Goal: Information Seeking & Learning: Learn about a topic

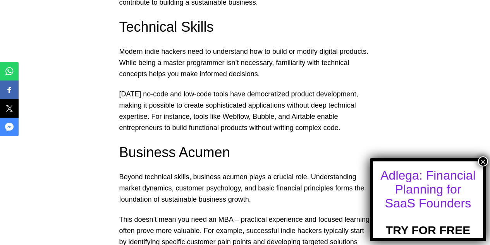
scroll to position [659, 0]
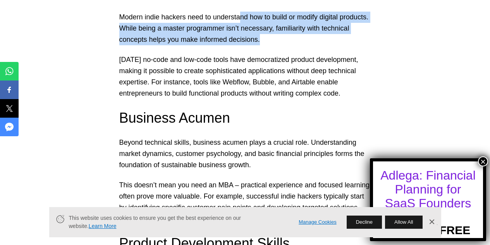
drag, startPoint x: 240, startPoint y: 16, endPoint x: 349, endPoint y: 38, distance: 111.1
click at [349, 38] on p "Modern indie hackers need to understand how to build or modify digital products…" at bounding box center [245, 28] width 252 height 33
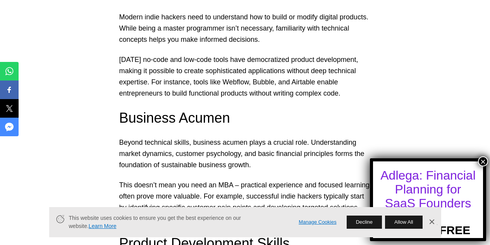
click at [433, 225] on link "Dismiss Banner" at bounding box center [432, 223] width 12 height 12
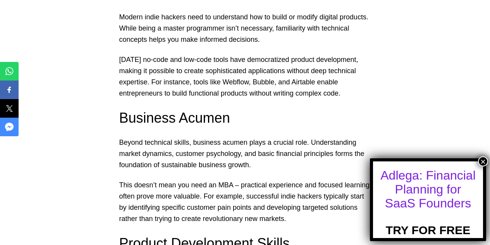
click at [483, 160] on button "×" at bounding box center [483, 162] width 10 height 10
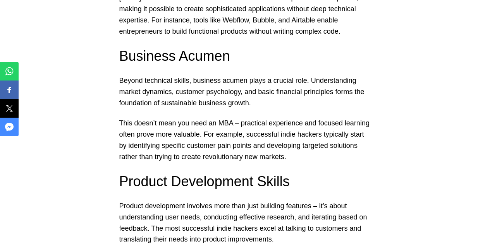
scroll to position [736, 0]
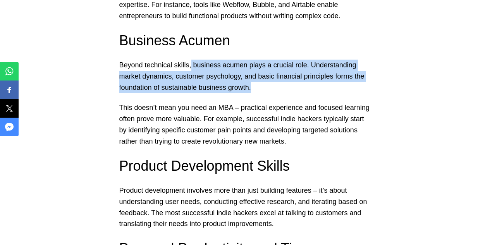
drag, startPoint x: 190, startPoint y: 65, endPoint x: 257, endPoint y: 86, distance: 70.4
click at [257, 86] on p "Beyond technical skills, business acumen plays a crucial role. Understanding ma…" at bounding box center [245, 76] width 252 height 33
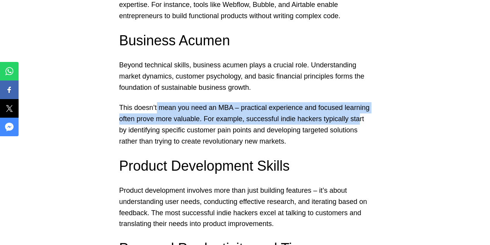
drag, startPoint x: 157, startPoint y: 105, endPoint x: 355, endPoint y: 124, distance: 199.7
click at [355, 124] on p "This doesn’t mean you need an MBA – practical experience and focused learning o…" at bounding box center [245, 124] width 252 height 45
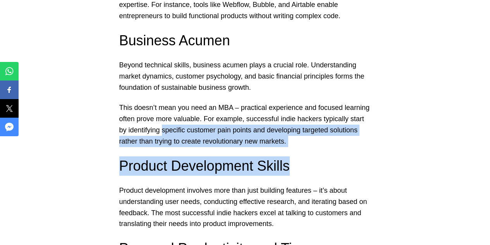
drag, startPoint x: 153, startPoint y: 131, endPoint x: 331, endPoint y: 153, distance: 179.7
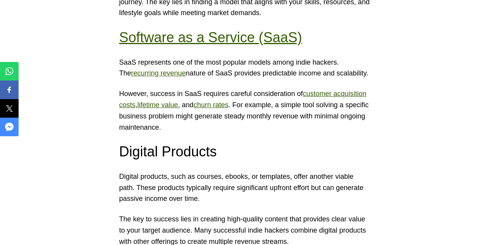
scroll to position [1163, 0]
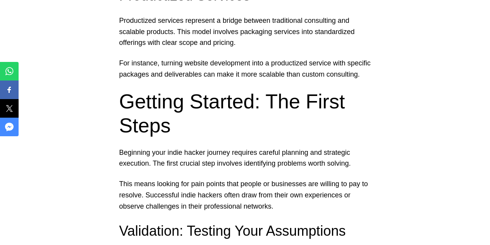
scroll to position [1434, 0]
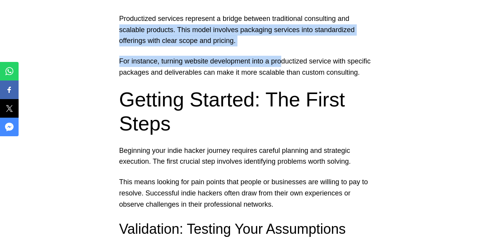
drag, startPoint x: 120, startPoint y: 33, endPoint x: 281, endPoint y: 60, distance: 164.0
click at [281, 60] on p "For instance, turning website development into a productized service with speci…" at bounding box center [245, 67] width 252 height 22
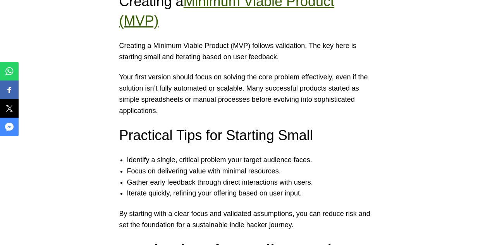
scroll to position [1783, 0]
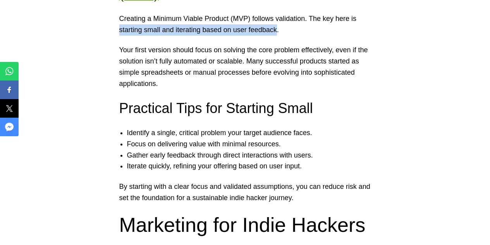
drag, startPoint x: 119, startPoint y: 34, endPoint x: 277, endPoint y: 26, distance: 157.6
click at [277, 26] on p "Creating a Minimum Viable Product (MVP) follows validation. The key here is sta…" at bounding box center [245, 24] width 252 height 22
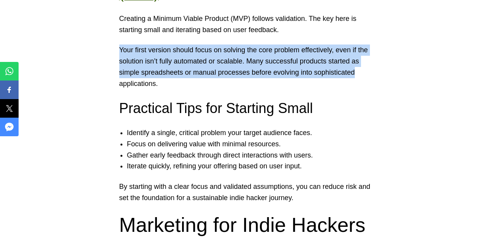
drag, startPoint x: 125, startPoint y: 50, endPoint x: 361, endPoint y: 74, distance: 236.9
click at [361, 74] on p "Your first version should focus on solving the core problem effectively, even i…" at bounding box center [245, 67] width 252 height 45
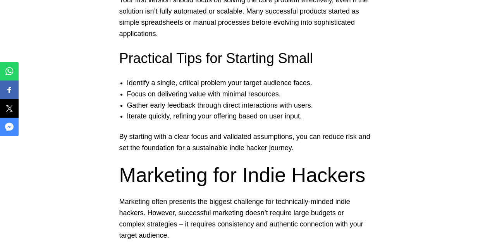
scroll to position [1860, 0]
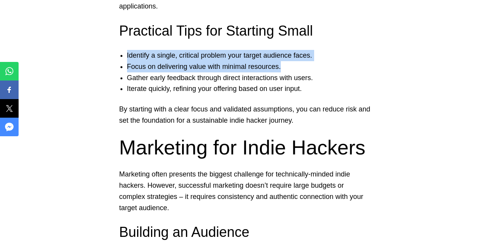
drag, startPoint x: 125, startPoint y: 55, endPoint x: 315, endPoint y: 70, distance: 190.5
click at [315, 70] on ul "Identify a single, critical problem your target audience faces. Focus on delive…" at bounding box center [245, 72] width 267 height 45
click at [315, 70] on li "Focus on delivering value with minimal resources." at bounding box center [253, 66] width 252 height 11
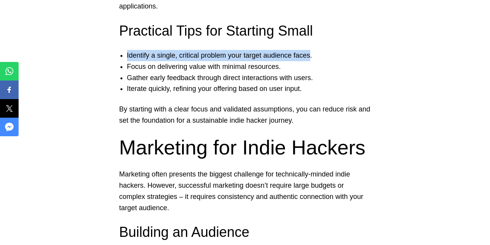
drag, startPoint x: 125, startPoint y: 55, endPoint x: 309, endPoint y: 52, distance: 183.7
click at [309, 52] on ul "Identify a single, critical problem your target audience faces. Focus on delive…" at bounding box center [245, 72] width 267 height 45
click at [309, 52] on li "Identify a single, critical problem your target audience faces." at bounding box center [253, 55] width 252 height 11
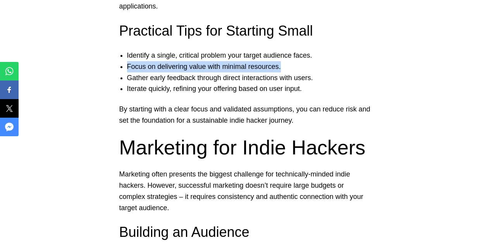
drag, startPoint x: 125, startPoint y: 64, endPoint x: 283, endPoint y: 67, distance: 157.4
click at [283, 67] on ul "Identify a single, critical problem your target audience faces. Focus on delive…" at bounding box center [245, 72] width 267 height 45
click at [283, 67] on li "Focus on delivering value with minimal resources." at bounding box center [253, 66] width 252 height 11
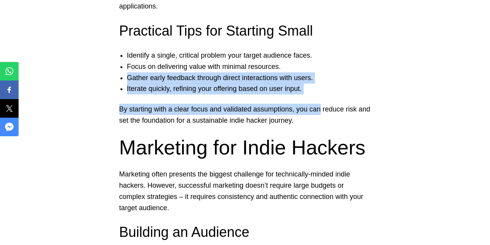
drag, startPoint x: 121, startPoint y: 79, endPoint x: 317, endPoint y: 102, distance: 197.8
drag, startPoint x: 318, startPoint y: 102, endPoint x: 414, endPoint y: 110, distance: 96.2
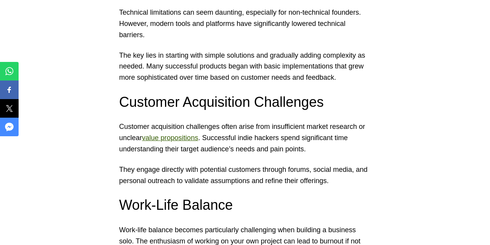
scroll to position [3295, 0]
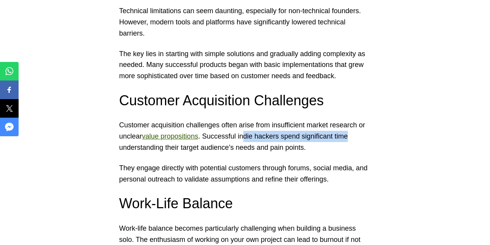
drag, startPoint x: 242, startPoint y: 105, endPoint x: 352, endPoint y: 103, distance: 110.1
click at [352, 120] on p "Customer acquisition challenges often arise from insufficient market research o…" at bounding box center [245, 136] width 252 height 33
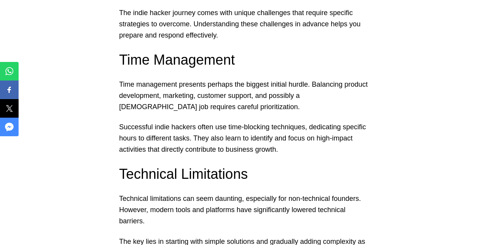
scroll to position [3101, 0]
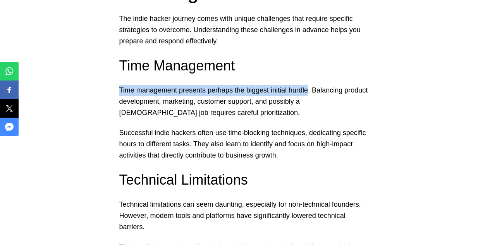
drag, startPoint x: 120, startPoint y: 60, endPoint x: 309, endPoint y: 62, distance: 188.4
click at [309, 85] on p "Time management presents perhaps the biggest initial hurdle. Balancing product …" at bounding box center [245, 101] width 252 height 33
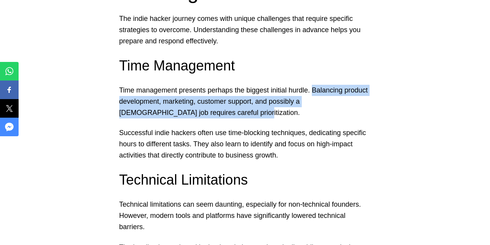
drag, startPoint x: 313, startPoint y: 59, endPoint x: 181, endPoint y: 82, distance: 134.5
click at [181, 85] on p "Time management presents perhaps the biggest initial hurdle. Balancing product …" at bounding box center [245, 101] width 252 height 33
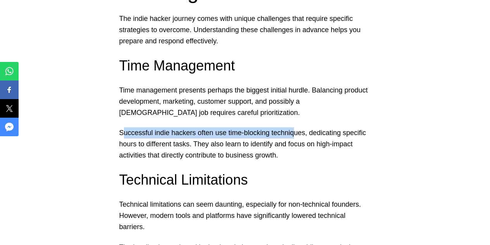
drag, startPoint x: 122, startPoint y: 103, endPoint x: 295, endPoint y: 104, distance: 172.9
click at [295, 128] on p "Successful indie hackers often use time-blocking techniques, dedicating specifi…" at bounding box center [245, 144] width 252 height 33
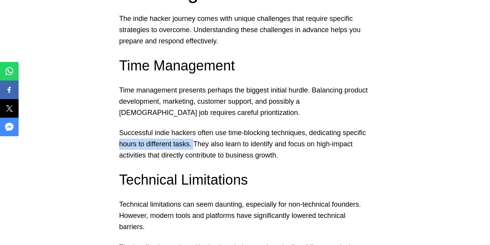
drag, startPoint x: 114, startPoint y: 111, endPoint x: 193, endPoint y: 112, distance: 79.1
click at [193, 128] on p "Successful indie hackers often use time-blocking techniques, dedicating specifi…" at bounding box center [245, 144] width 252 height 33
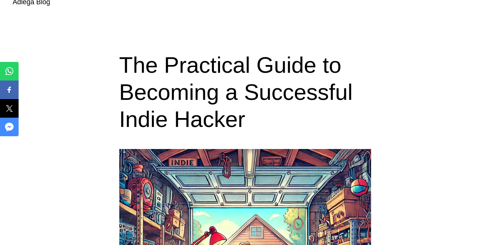
scroll to position [0, 0]
